Goal: Transaction & Acquisition: Obtain resource

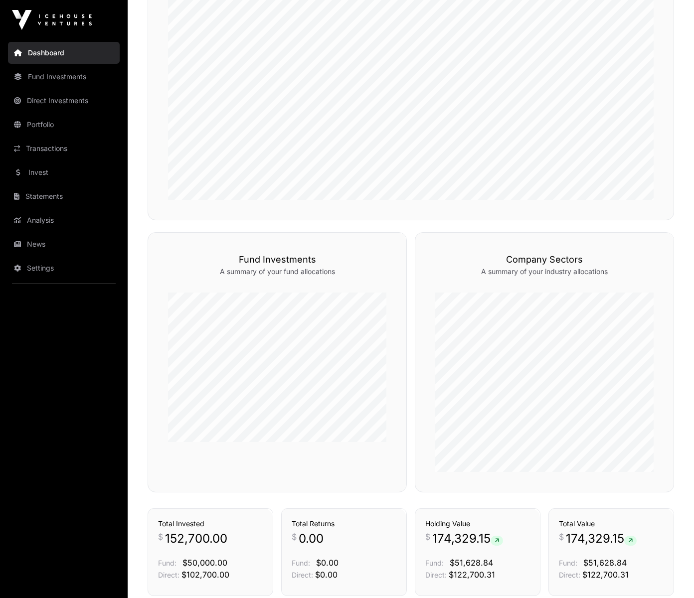
scroll to position [587, 0]
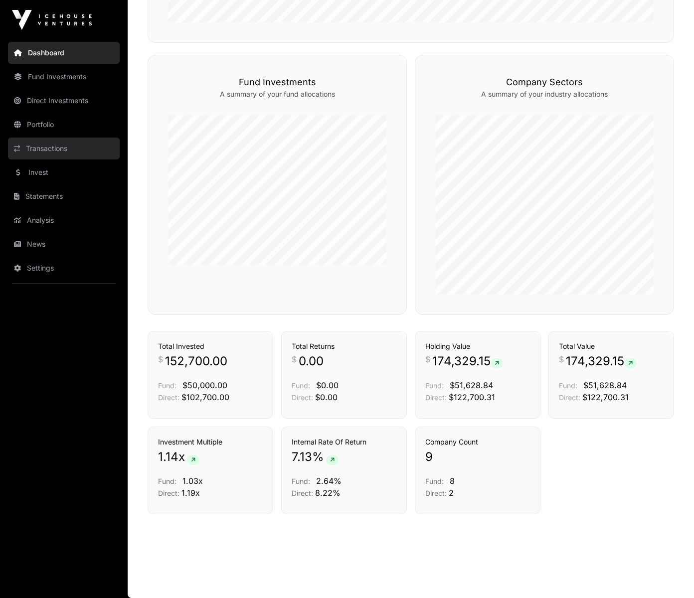
click at [65, 145] on link "Transactions" at bounding box center [64, 149] width 112 height 22
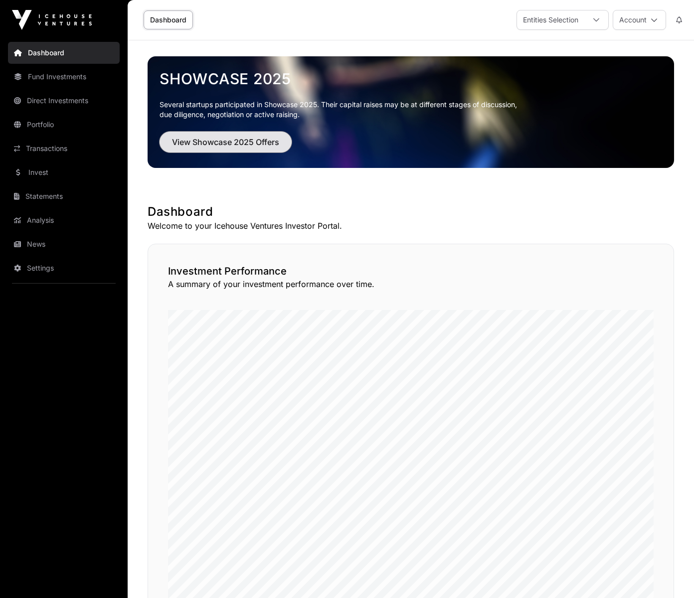
click at [198, 141] on span "View Showcase 2025 Offers" at bounding box center [225, 142] width 107 height 12
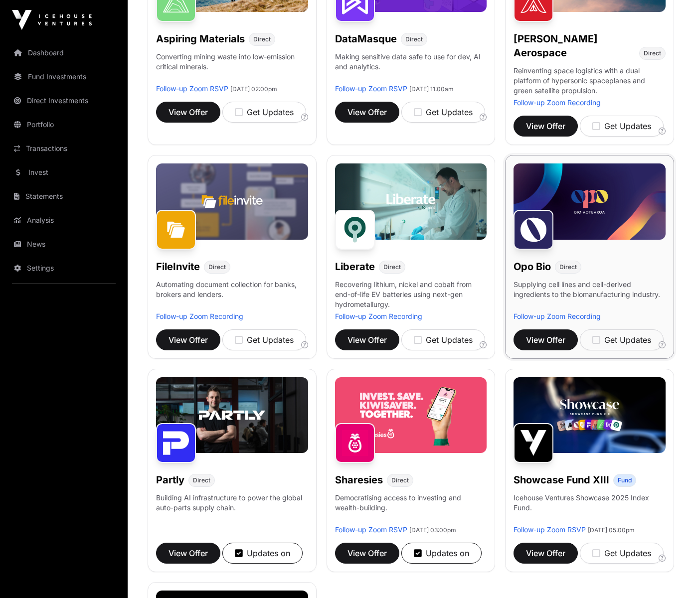
scroll to position [229, 0]
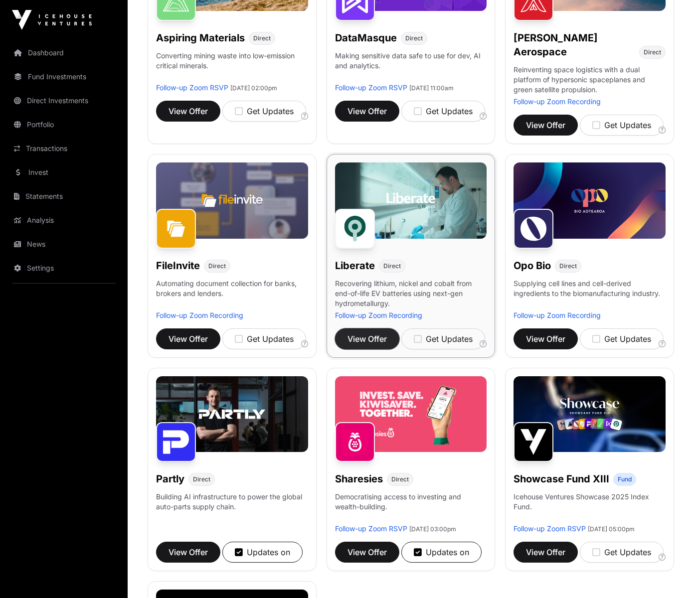
click at [362, 335] on span "View Offer" at bounding box center [366, 339] width 39 height 12
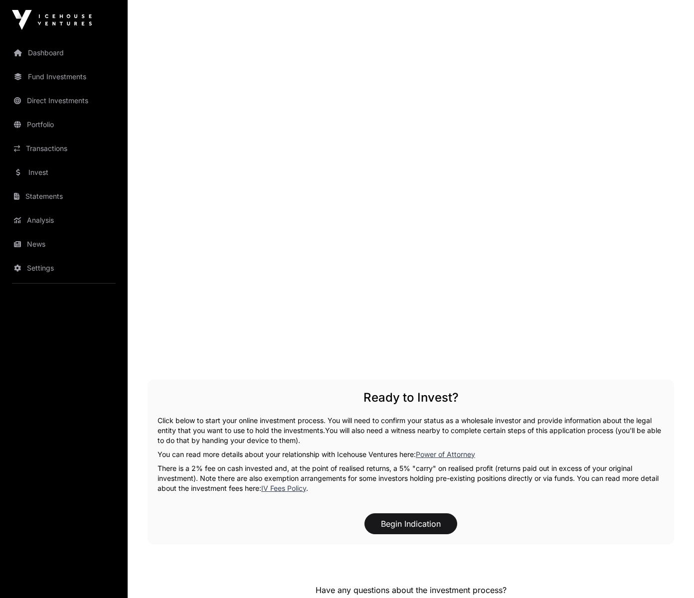
scroll to position [1530, 0]
